Goal: Transaction & Acquisition: Purchase product/service

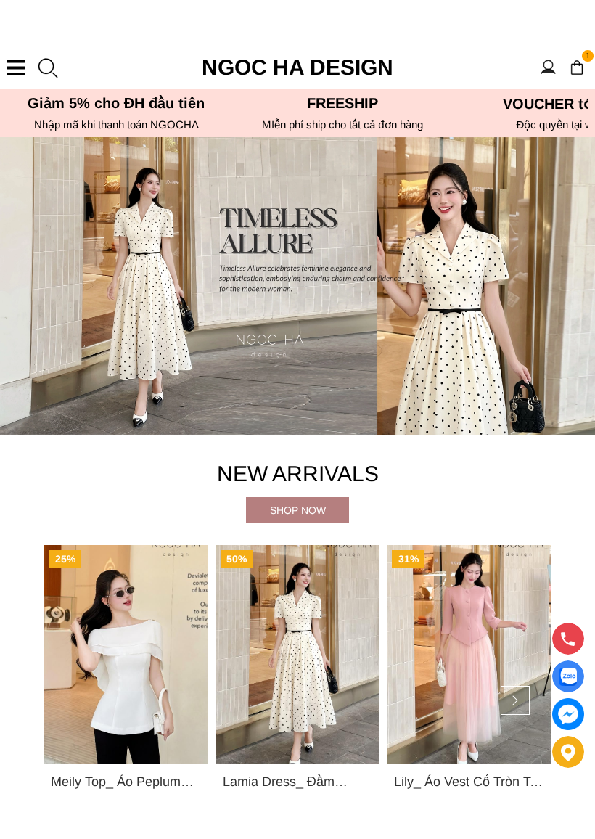
scroll to position [4, 0]
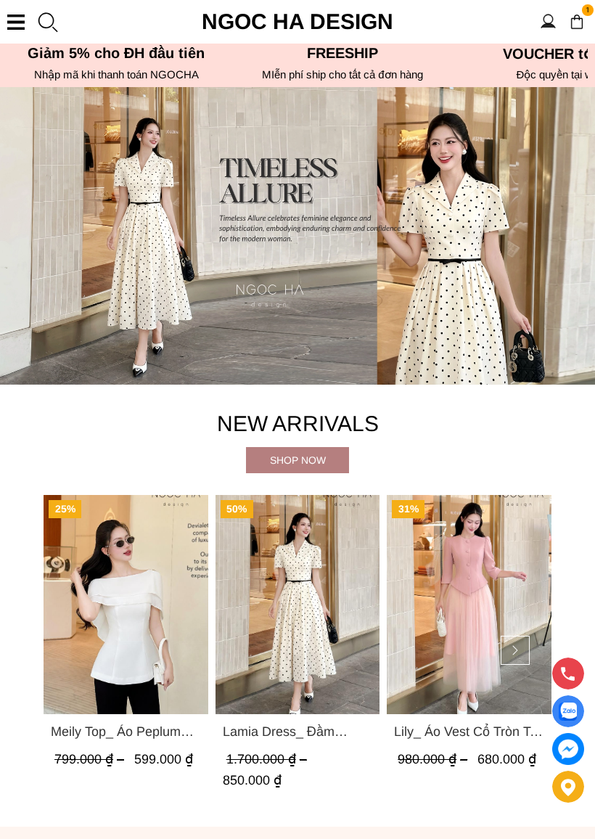
click at [300, 451] on div "Shop now" at bounding box center [297, 460] width 103 height 26
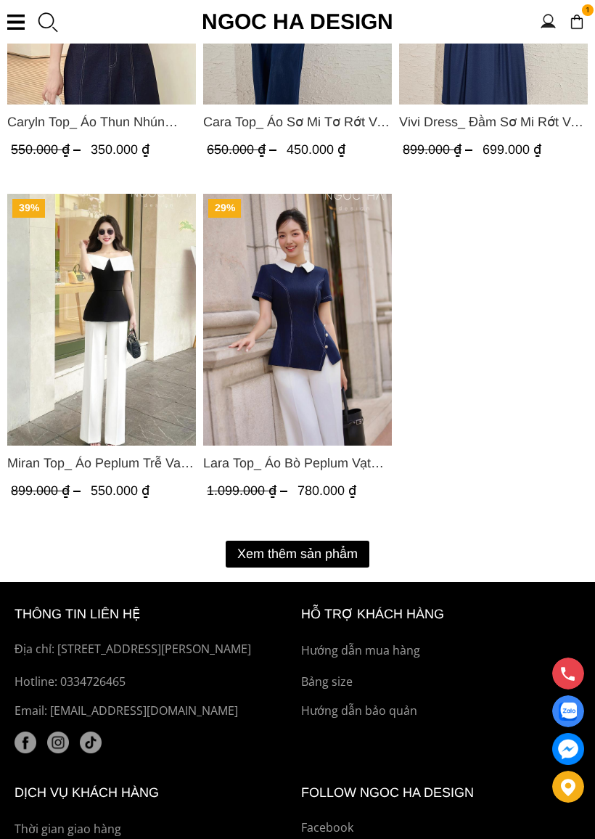
scroll to position [2404, 0]
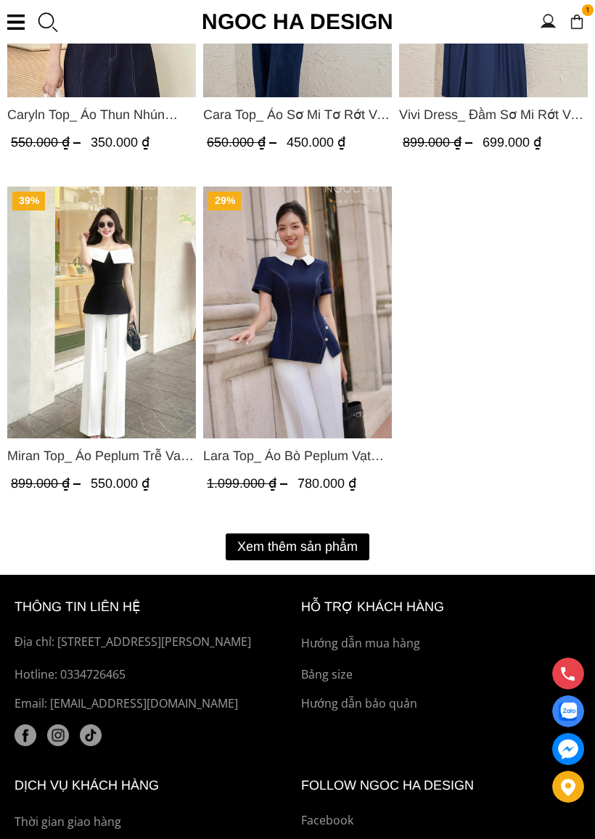
click at [317, 538] on button "Xem thêm sản phẩm" at bounding box center [298, 546] width 144 height 27
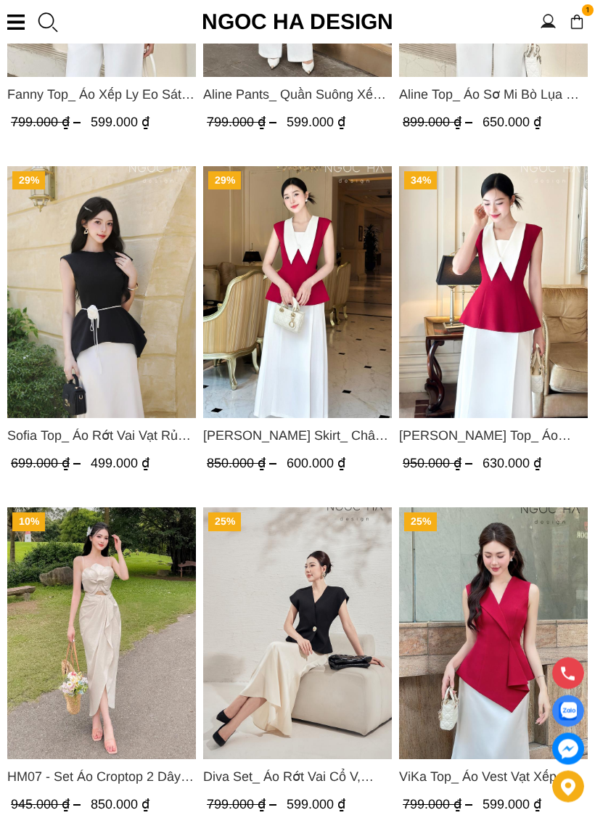
scroll to position [3790, 0]
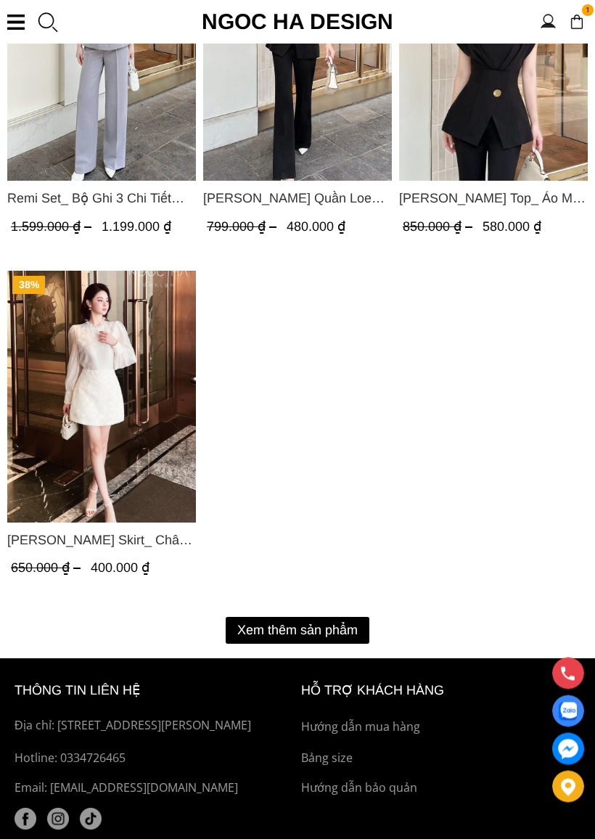
click at [311, 626] on button "Xem thêm sản phẩm" at bounding box center [298, 631] width 144 height 27
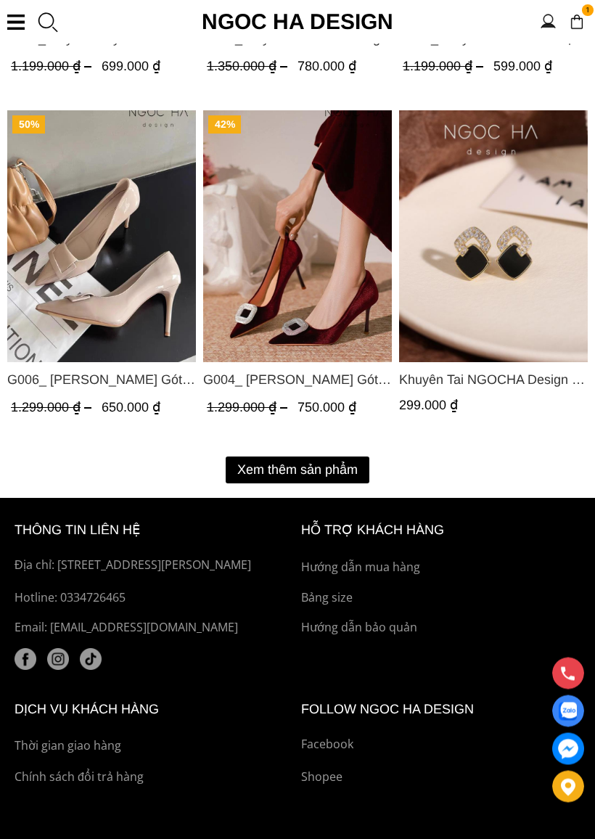
scroll to position [6980, 0]
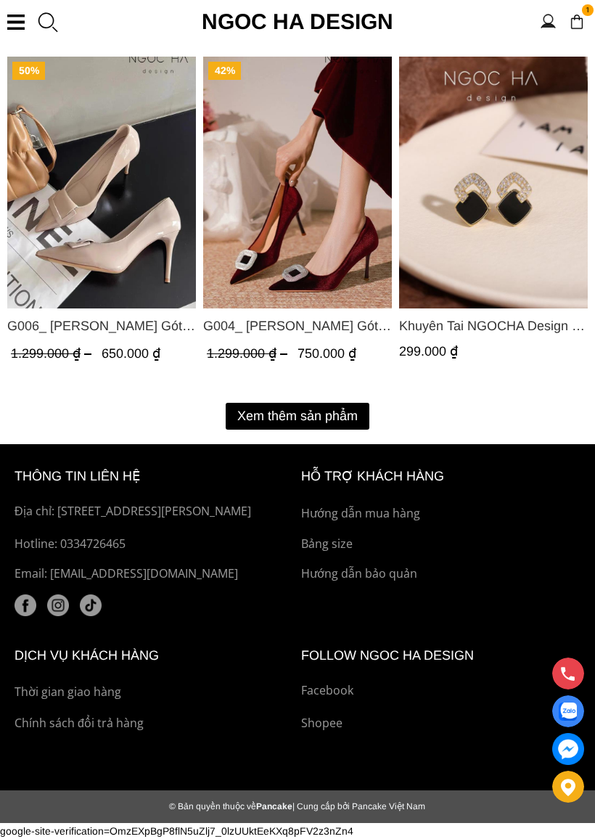
click at [315, 413] on button "Xem thêm sản phẩm" at bounding box center [298, 416] width 144 height 27
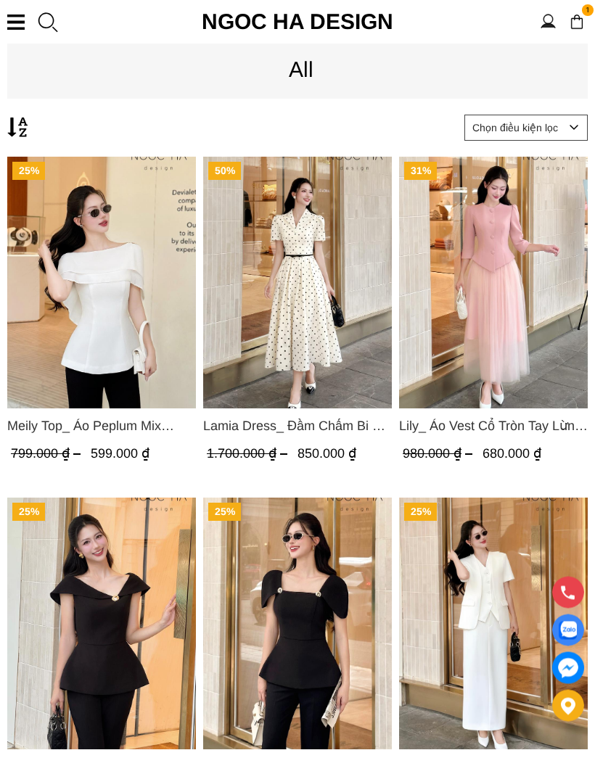
scroll to position [380, 0]
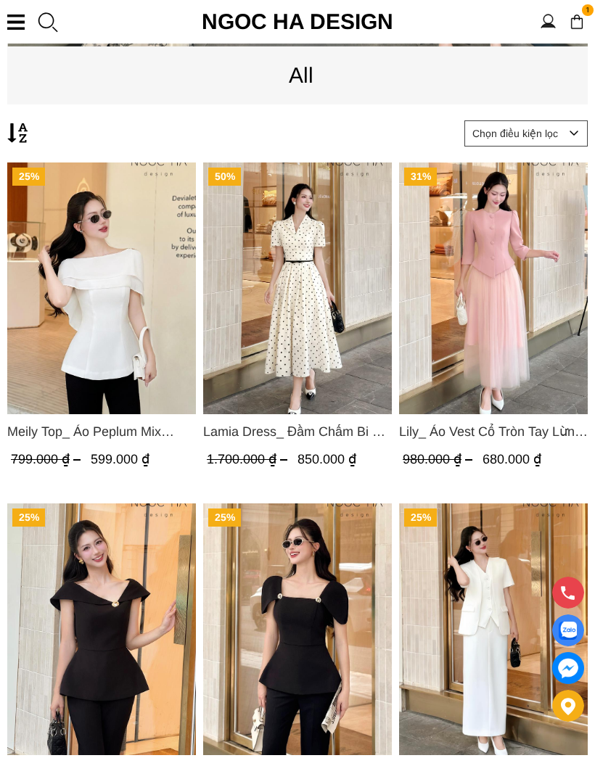
click at [514, 337] on img "Product image - Lily_ Áo Vest Cổ Tròn Tay Lừng Mix Chân Váy Lưới Màu Hồng A1082…" at bounding box center [493, 289] width 189 height 252
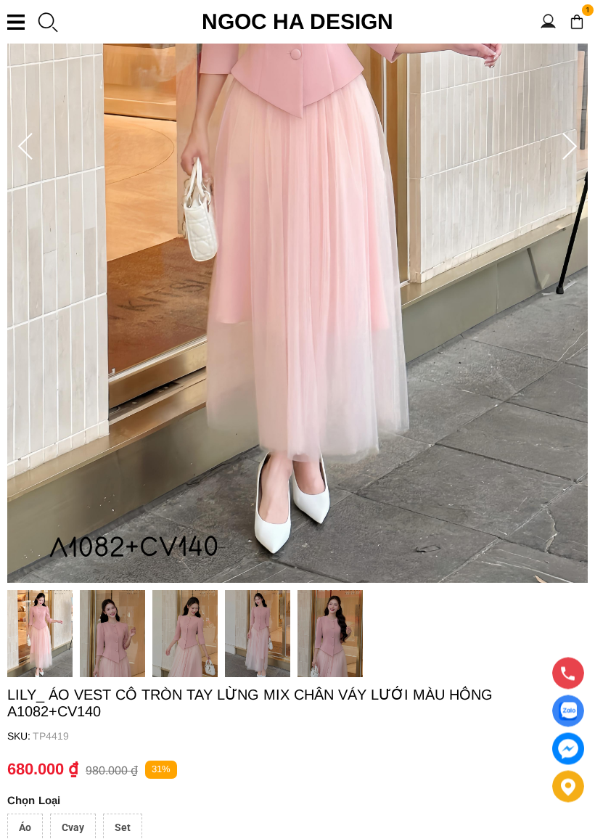
scroll to position [434, 0]
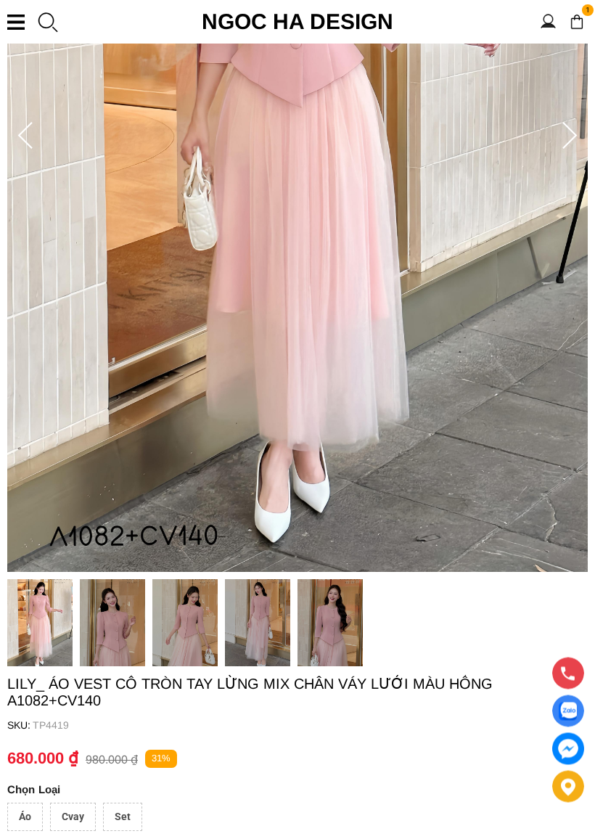
click at [336, 612] on img at bounding box center [330, 623] width 65 height 87
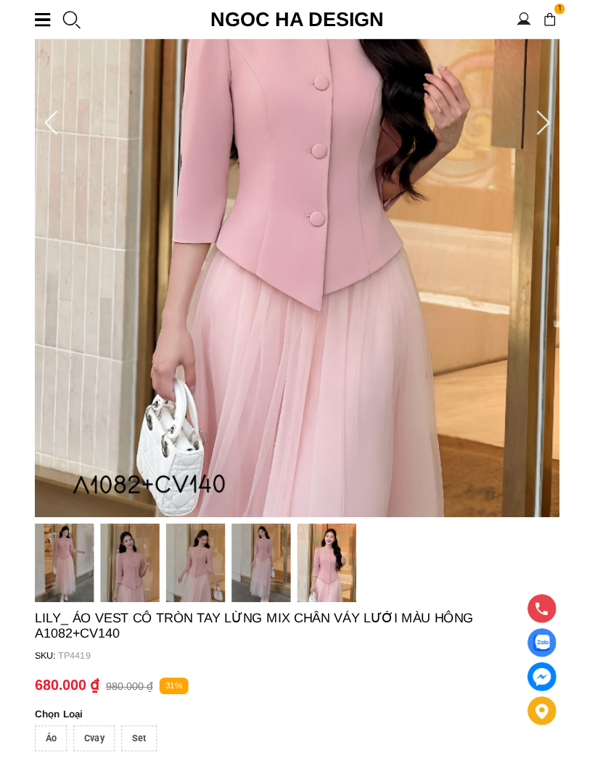
scroll to position [217, 0]
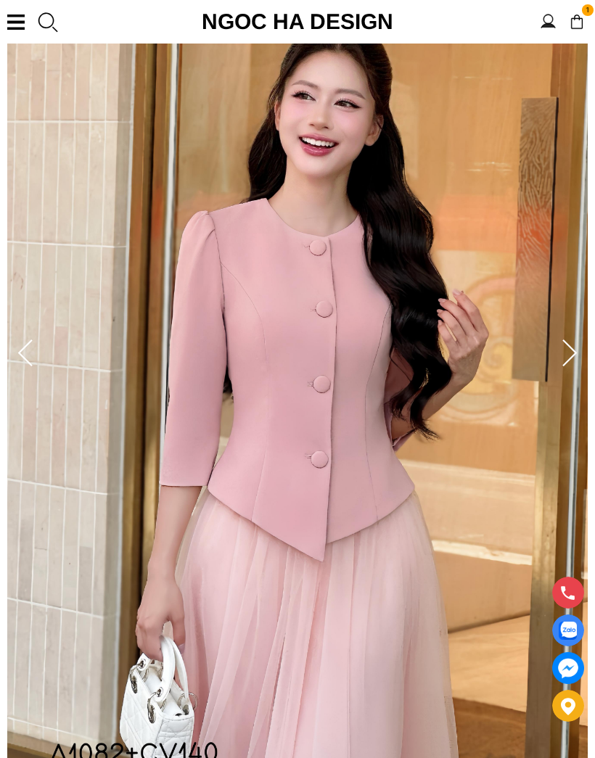
click at [571, 353] on icon at bounding box center [569, 354] width 29 height 29
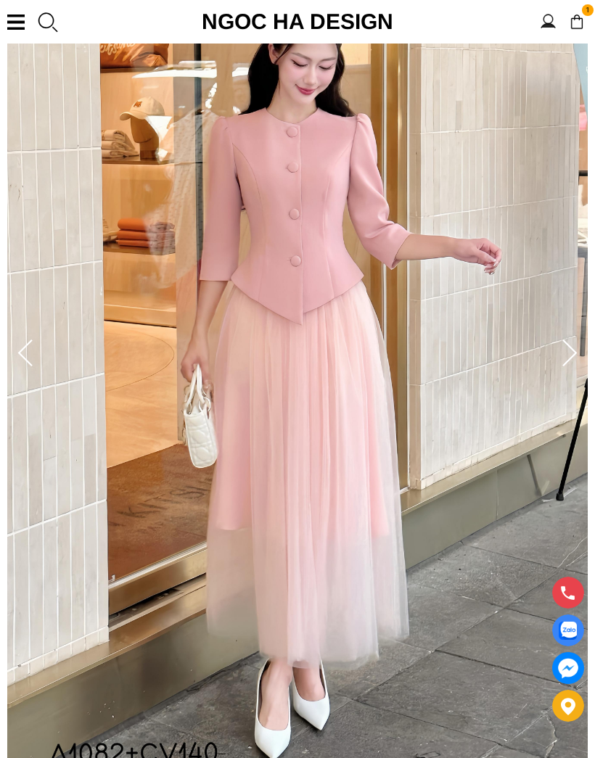
click at [568, 345] on icon at bounding box center [569, 353] width 15 height 27
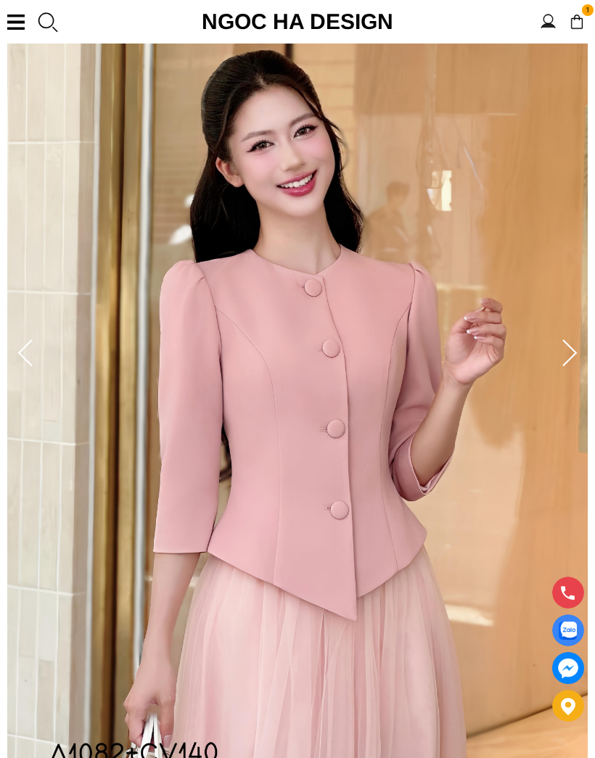
click at [564, 351] on icon at bounding box center [569, 354] width 29 height 29
